Goal: Information Seeking & Learning: Learn about a topic

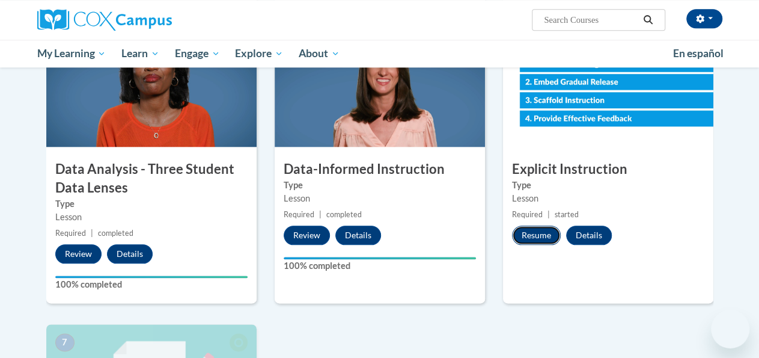
click at [532, 241] on button "Resume" at bounding box center [536, 234] width 49 height 19
